Goal: Information Seeking & Learning: Learn about a topic

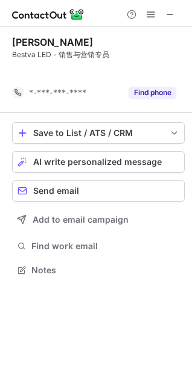
scroll to position [243, 192]
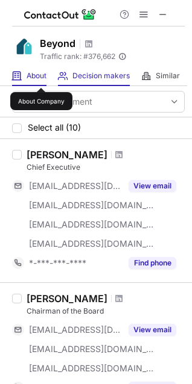
click at [36, 73] on span "About" at bounding box center [36, 76] width 20 height 10
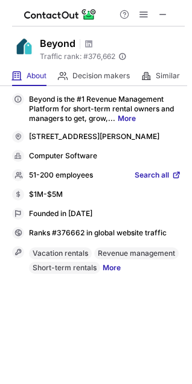
click at [143, 174] on span "Search all" at bounding box center [151, 175] width 34 height 11
